Goal: Information Seeking & Learning: Learn about a topic

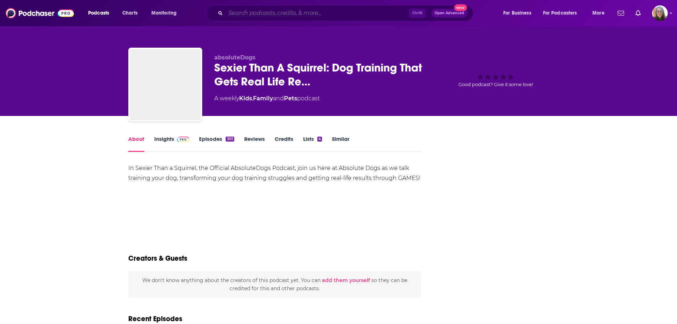
click at [343, 10] on input "Search podcasts, credits, & more..." at bounding box center [317, 12] width 183 height 11
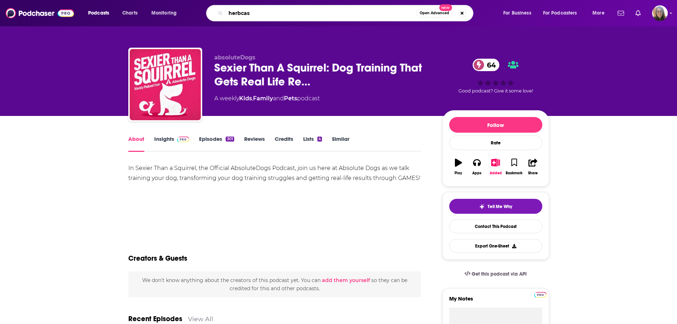
type input "herbcast"
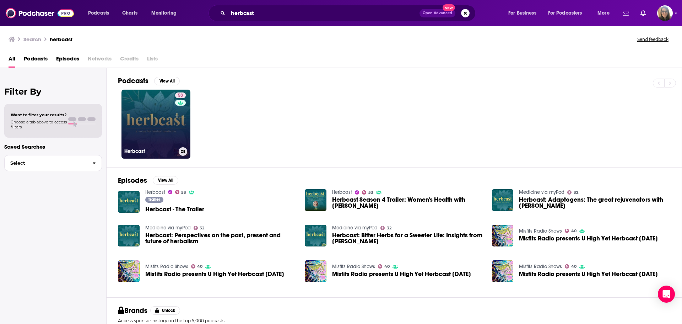
click at [147, 130] on link "53 Herbcast" at bounding box center [156, 124] width 69 height 69
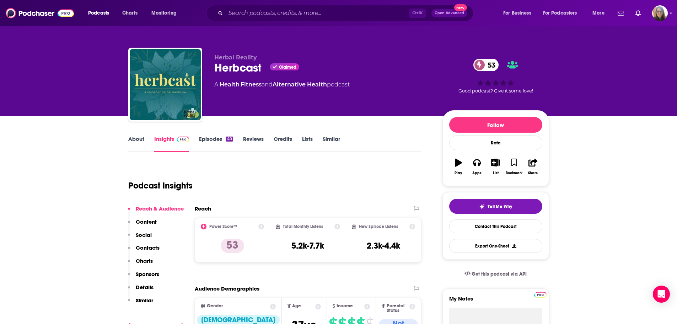
click at [141, 136] on link "About" at bounding box center [136, 143] width 16 height 16
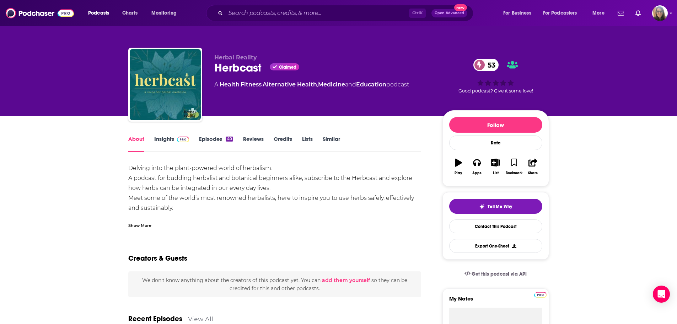
click at [147, 226] on div "Show More" at bounding box center [139, 224] width 23 height 7
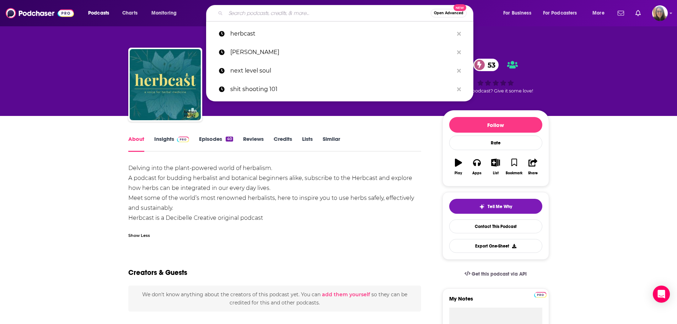
click at [360, 12] on input "Search podcasts, credits, & more..." at bounding box center [328, 12] width 205 height 11
paste input "Savage Love"
type input "Savage Love"
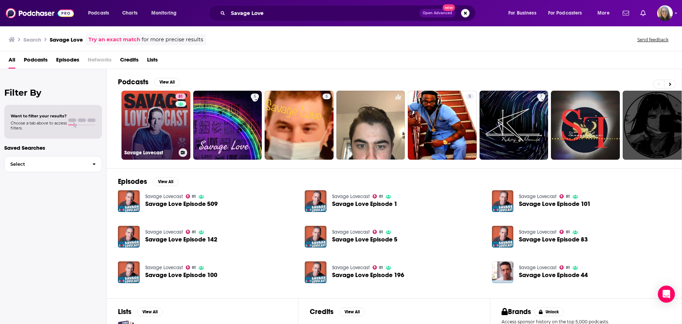
click at [177, 123] on div "81" at bounding box center [182, 120] width 12 height 55
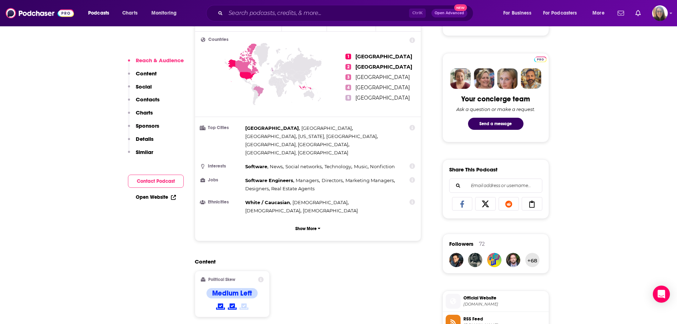
scroll to position [327, 0]
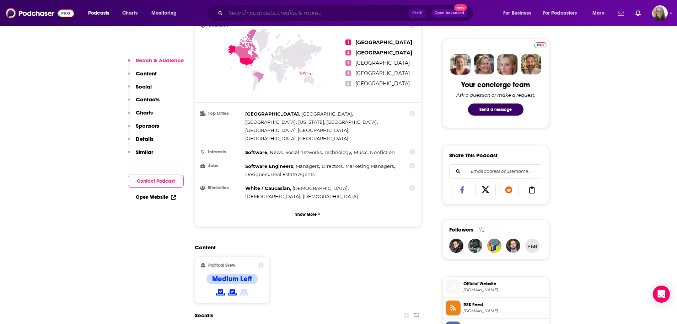
click at [295, 17] on input "Search podcasts, credits, & more..." at bounding box center [317, 12] width 183 height 11
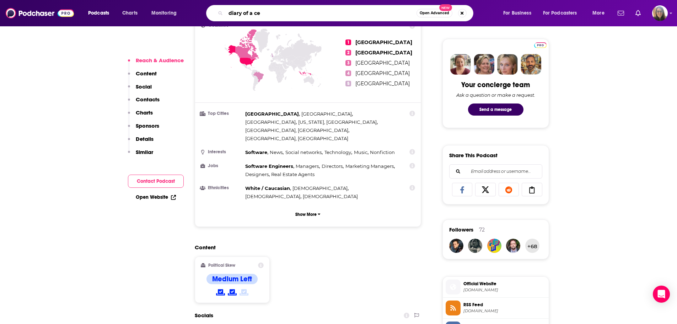
type input "diary of a ceo"
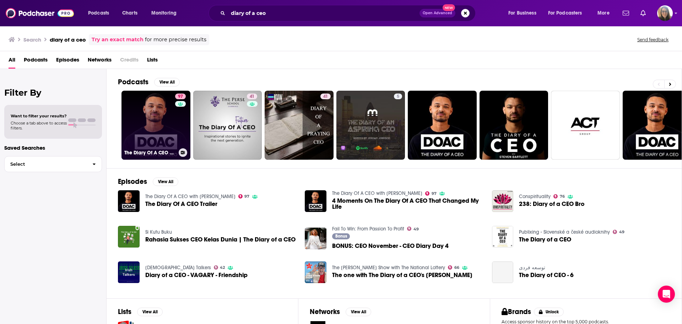
click at [151, 115] on link "97 The Diary Of A CEO with Steven Bartlett" at bounding box center [156, 125] width 69 height 69
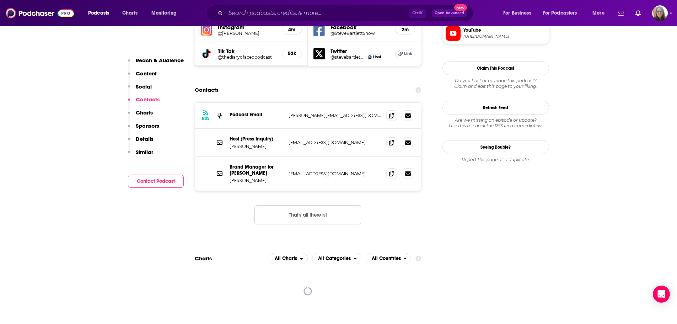
scroll to position [690, 0]
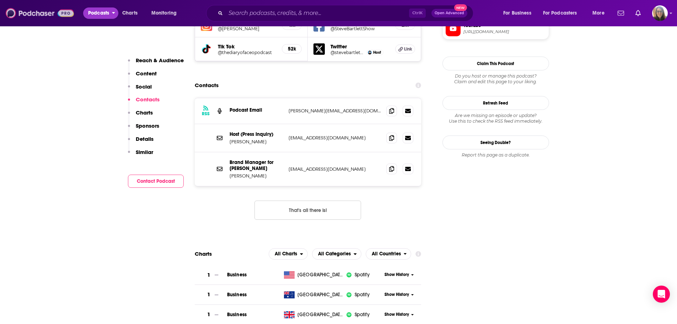
drag, startPoint x: 96, startPoint y: 10, endPoint x: 66, endPoint y: 15, distance: 29.8
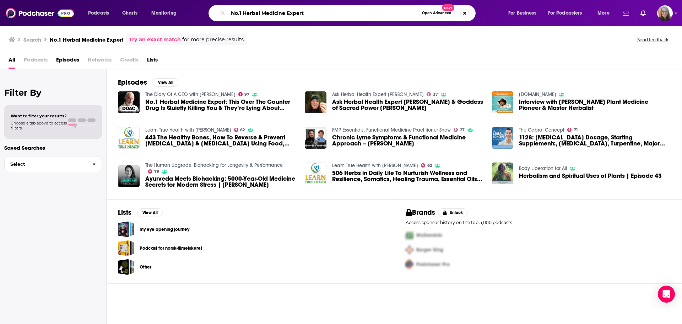
drag, startPoint x: 343, startPoint y: 18, endPoint x: 224, endPoint y: 16, distance: 119.1
click at [224, 16] on div "No.1 Herbal Medicine Expert Open Advanced New" at bounding box center [342, 13] width 267 height 16
type input "herbcast"
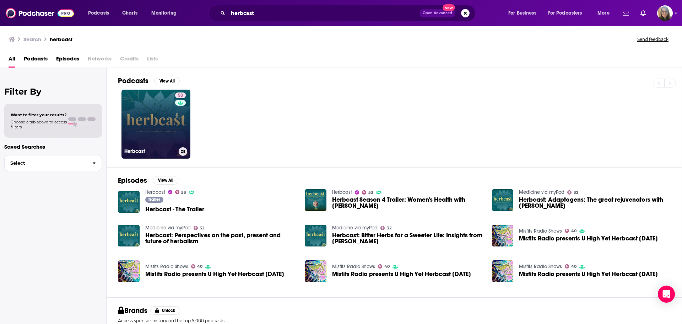
click at [184, 124] on div "53" at bounding box center [181, 119] width 12 height 55
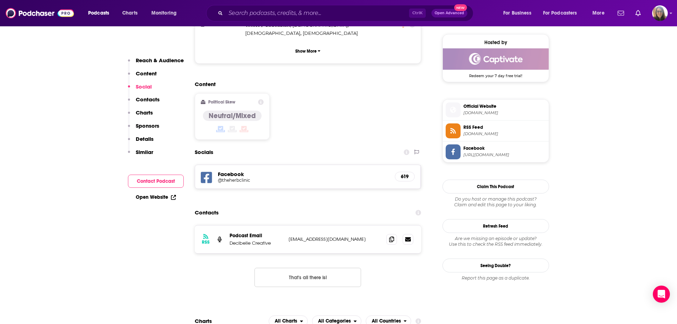
scroll to position [529, 0]
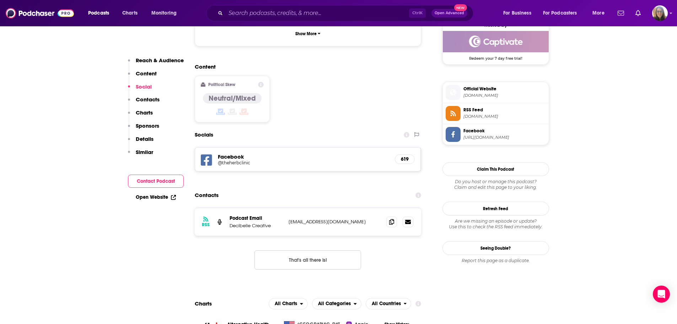
click at [523, 93] on span "[DOMAIN_NAME]" at bounding box center [504, 95] width 82 height 5
